Goal: Information Seeking & Learning: Learn about a topic

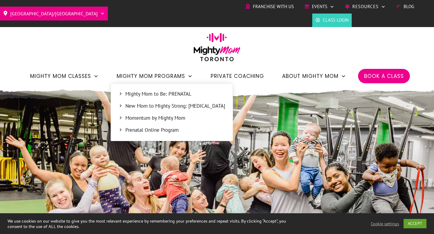
click at [184, 93] on span "Mighty Mom to Be: PRENATAL" at bounding box center [175, 94] width 100 height 8
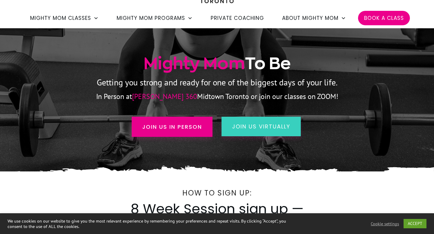
scroll to position [74, 0]
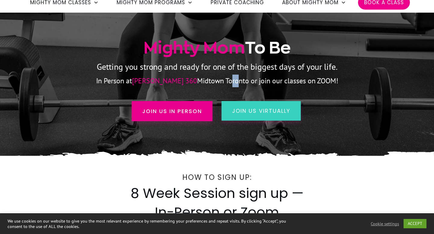
drag, startPoint x: 220, startPoint y: 80, endPoint x: 212, endPoint y: 75, distance: 9.5
click at [212, 75] on p "In Person at Ferris 360 Midtown Toronto or join our classes on ZOOM!" at bounding box center [216, 81] width 361 height 13
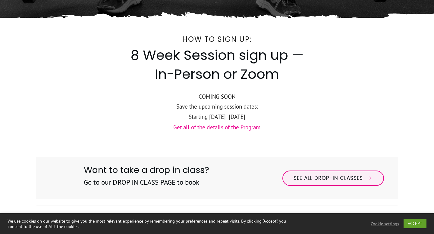
scroll to position [216, 0]
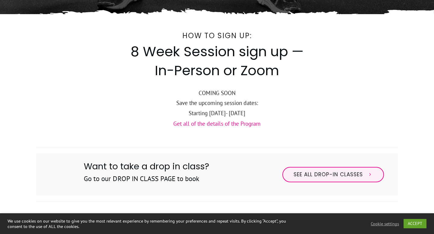
drag, startPoint x: 236, startPoint y: 102, endPoint x: 241, endPoint y: 111, distance: 9.2
click at [241, 111] on div "COMING SOON Save the upcoming session dates: Starting Sunday, September 7th- Su…" at bounding box center [216, 103] width 361 height 31
click at [241, 111] on p "Starting Sunday, September 7th- Sunday, October 26th" at bounding box center [216, 113] width 361 height 10
drag, startPoint x: 233, startPoint y: 115, endPoint x: 232, endPoint y: 100, distance: 15.4
click at [232, 100] on div "COMING SOON Save the upcoming session dates: Starting Sunday, September 7th- Su…" at bounding box center [216, 103] width 361 height 31
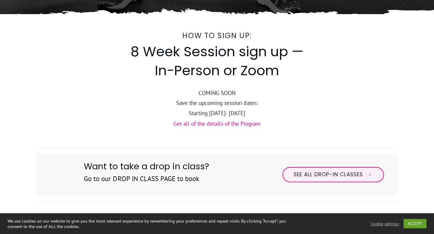
click at [232, 100] on p "COMING SOON Save the upcoming session dates:" at bounding box center [216, 98] width 361 height 20
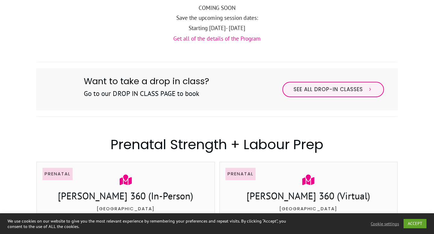
scroll to position [301, 0]
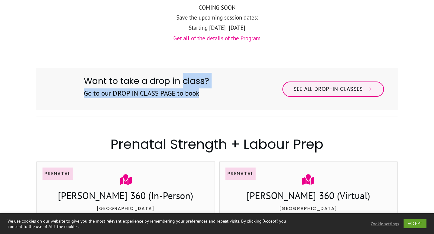
drag, startPoint x: 183, startPoint y: 83, endPoint x: 187, endPoint y: 101, distance: 19.3
click at [187, 101] on div "Want to take a drop in class? Go to our DROP IN CLASS PAGE to book" at bounding box center [146, 89] width 126 height 33
click at [187, 101] on h3 "Go to our DROP IN CLASS PAGE to book" at bounding box center [146, 97] width 125 height 17
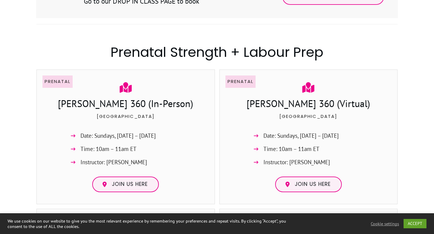
scroll to position [394, 0]
drag, startPoint x: 162, startPoint y: 100, endPoint x: 164, endPoint y: 120, distance: 20.6
click at [164, 120] on div "Prenatal Ferris 360 (In-Person) Midtown Date: Sundays, Sept. 7 – Oct. 26 Time: …" at bounding box center [125, 136] width 166 height 123
click at [164, 120] on p "Midtown" at bounding box center [126, 119] width 166 height 15
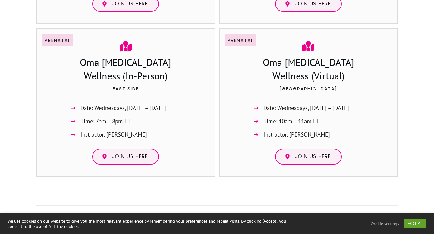
scroll to position [574, 0]
drag, startPoint x: 148, startPoint y: 118, endPoint x: 149, endPoint y: 132, distance: 13.9
click at [149, 132] on ul "Date: Wednesdays, Sept. 10 – Oct. 29 Time: 7pm – 8pm ET Instructor: Jessica Dar…" at bounding box center [125, 123] width 115 height 40
click at [149, 132] on li "Instructor: Jessica Darling" at bounding box center [125, 135] width 115 height 13
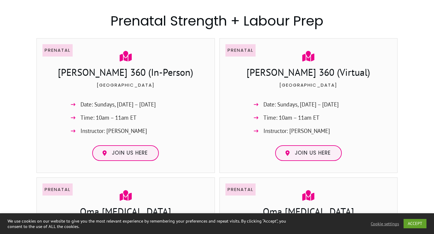
scroll to position [422, 0]
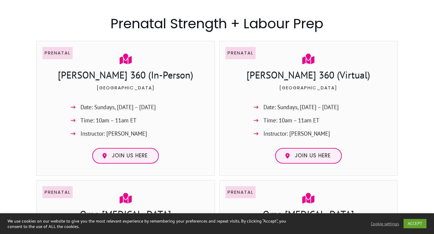
drag, startPoint x: 134, startPoint y: 74, endPoint x: 134, endPoint y: 77, distance: 3.4
click at [134, 77] on h3 "Ferris 360 (In-Person)" at bounding box center [126, 75] width 166 height 15
drag, startPoint x: 123, startPoint y: 77, endPoint x: 72, endPoint y: 77, distance: 51.8
click at [72, 77] on h3 "Ferris 360 (In-Person)" at bounding box center [126, 75] width 166 height 15
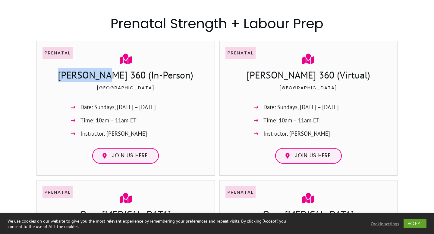
copy h3 "Ferris 360"
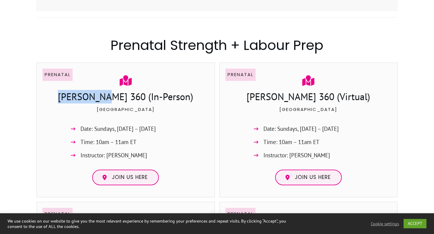
scroll to position [411, 0]
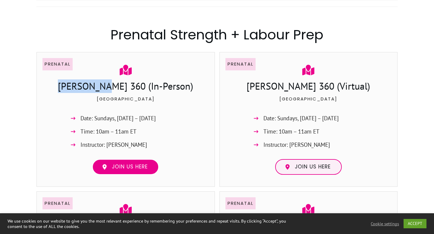
click at [126, 171] on link "Join us here" at bounding box center [125, 167] width 67 height 16
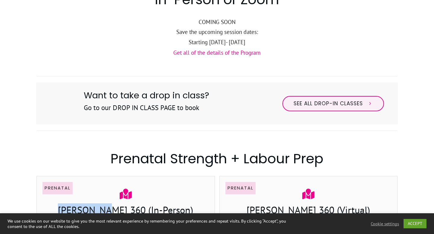
scroll to position [257, 0]
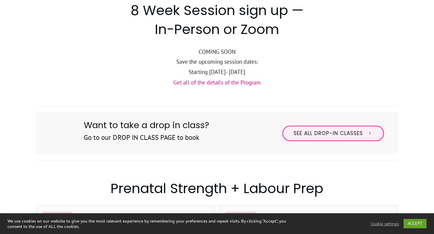
click at [247, 82] on link "Get all of the details of the Program" at bounding box center [216, 82] width 87 height 7
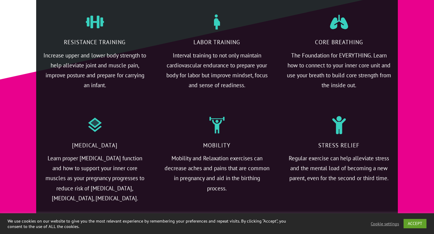
scroll to position [1477, 0]
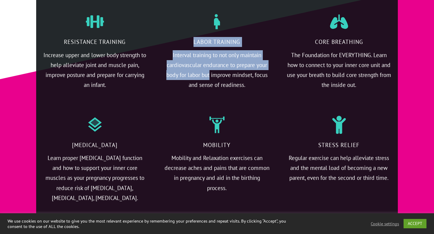
drag, startPoint x: 209, startPoint y: 65, endPoint x: 210, endPoint y: 92, distance: 26.8
click at [210, 92] on div "Labor training Interval training to not only maintain cardiovascular endurance …" at bounding box center [216, 52] width 117 height 103
click at [210, 92] on div at bounding box center [216, 52] width 117 height 103
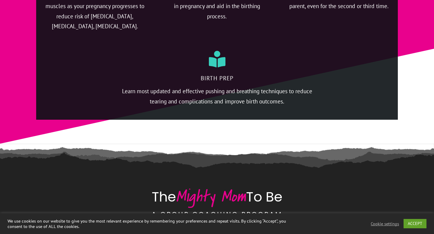
scroll to position [1661, 0]
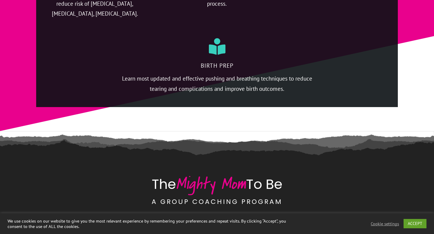
drag, startPoint x: 209, startPoint y: 72, endPoint x: 210, endPoint y: 89, distance: 16.6
click at [210, 89] on p "Learn most updated and effective pushing and breathing techniques to reduce tea…" at bounding box center [216, 87] width 199 height 27
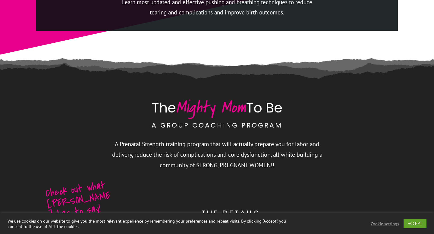
scroll to position [1749, 0]
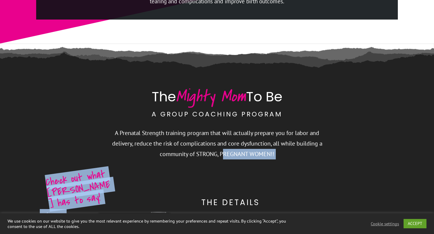
drag, startPoint x: 224, startPoint y: 141, endPoint x: 226, endPoint y: 165, distance: 24.2
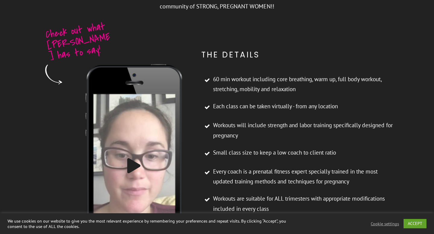
scroll to position [1905, 0]
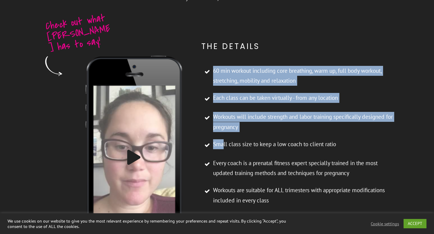
drag, startPoint x: 223, startPoint y: 56, endPoint x: 223, endPoint y: 138, distance: 81.9
click at [223, 138] on div "60 min workout including core breathing, warm up, full body workout, stretching…" at bounding box center [299, 153] width 197 height 180
click at [223, 139] on span "Small class size to keep a low coach to client ratio" at bounding box center [274, 144] width 123 height 10
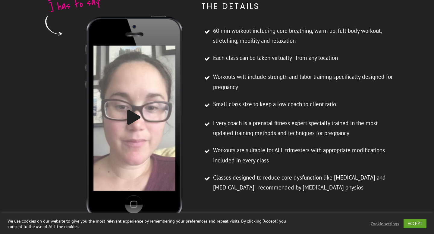
scroll to position [1945, 0]
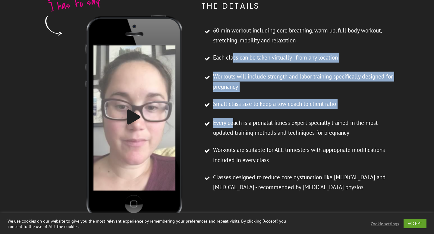
drag, startPoint x: 233, startPoint y: 48, endPoint x: 233, endPoint y: 111, distance: 63.8
click at [233, 111] on ul "60 min workout including core breathing, warm up, full body workout, stretching…" at bounding box center [299, 113] width 196 height 174
click at [233, 118] on span "Every coach is a prenatal fitness expert specially trained in the most updated …" at bounding box center [305, 128] width 184 height 20
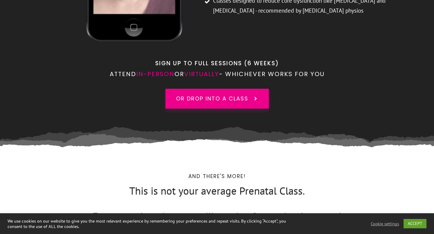
scroll to position [2124, 0]
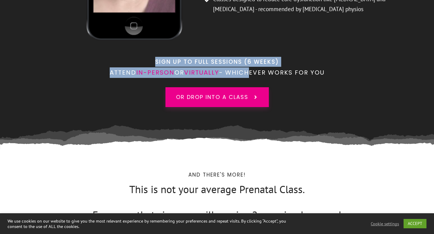
drag, startPoint x: 245, startPoint y: 37, endPoint x: 249, endPoint y: 57, distance: 20.8
click at [249, 67] on p "Attend in-person or virtually - whichever works for you" at bounding box center [216, 72] width 361 height 11
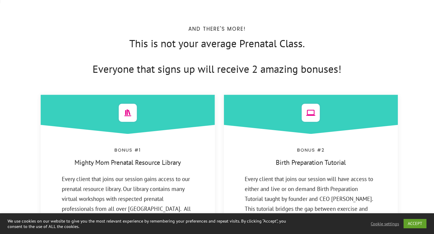
drag, startPoint x: 211, startPoint y: 43, endPoint x: 211, endPoint y: 67, distance: 23.8
click at [211, 67] on div "And There's more! This is not your average Prenatal Class. Everyone that signs …" at bounding box center [216, 181] width 361 height 315
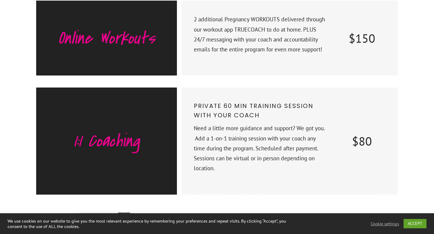
scroll to position [3020, 0]
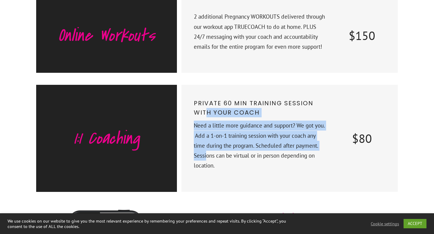
drag, startPoint x: 205, startPoint y: 85, endPoint x: 208, endPoint y: 135, distance: 49.8
click at [208, 135] on div "Private 60 min training session with your coach Need a little more guidance and…" at bounding box center [260, 138] width 134 height 80
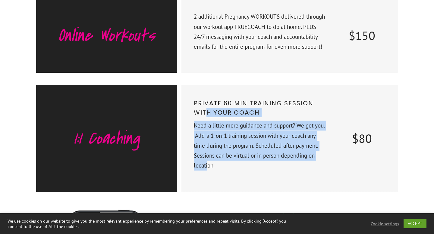
click at [208, 135] on p "Need a little more guidance and support? We got you. Add a 1-on-1 training sess…" at bounding box center [260, 149] width 133 height 57
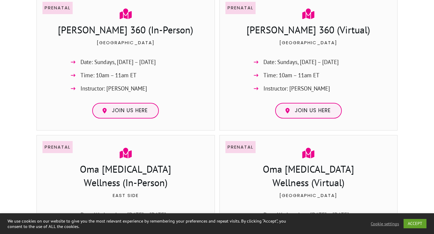
scroll to position [463, 0]
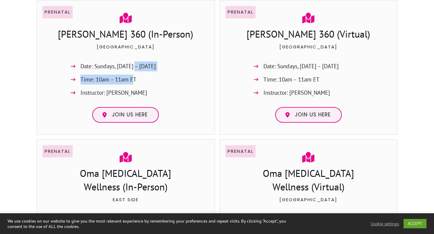
drag, startPoint x: 133, startPoint y: 68, endPoint x: 134, endPoint y: 83, distance: 15.1
click at [134, 83] on ul "Date: Sundays, Sept. 7 – Oct. 26 Time: 10am – 11am ET Instructor: Jessica Darli…" at bounding box center [125, 81] width 115 height 40
click at [134, 83] on span "Time: 10am – 11am ET" at bounding box center [108, 80] width 56 height 10
drag, startPoint x: 149, startPoint y: 66, endPoint x: 149, endPoint y: 79, distance: 12.9
click at [149, 79] on ul "Date: Sundays, Sept. 7 – Oct. 26 Time: 10am – 11am ET Instructor: Jessica Darli…" at bounding box center [125, 81] width 115 height 40
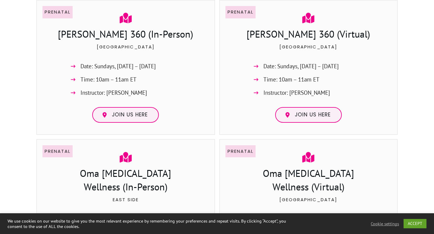
click at [149, 79] on li "Time: 10am – 11am ET" at bounding box center [125, 81] width 115 height 13
drag, startPoint x: 149, startPoint y: 79, endPoint x: 142, endPoint y: 65, distance: 16.2
click at [142, 65] on ul "Date: Sundays, Sept. 7 – Oct. 26 Time: 10am – 11am ET Instructor: Jessica Darli…" at bounding box center [125, 81] width 115 height 40
click at [142, 65] on span "Date: Sundays, Sept. 7 – Oct. 26" at bounding box center [117, 66] width 75 height 10
drag, startPoint x: 134, startPoint y: 65, endPoint x: 137, endPoint y: 82, distance: 16.8
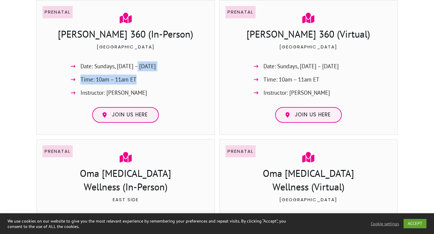
click at [137, 82] on ul "Date: Sundays, Sept. 7 – Oct. 26 Time: 10am – 11am ET Instructor: Jessica Darli…" at bounding box center [125, 81] width 115 height 40
click at [137, 82] on li "Time: 10am – 11am ET" at bounding box center [125, 81] width 115 height 13
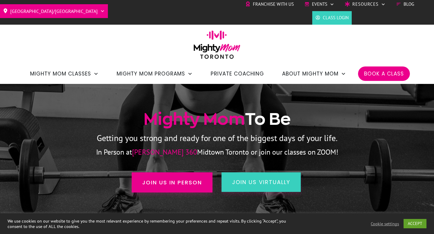
scroll to position [0, 0]
